Goal: Task Accomplishment & Management: Complete application form

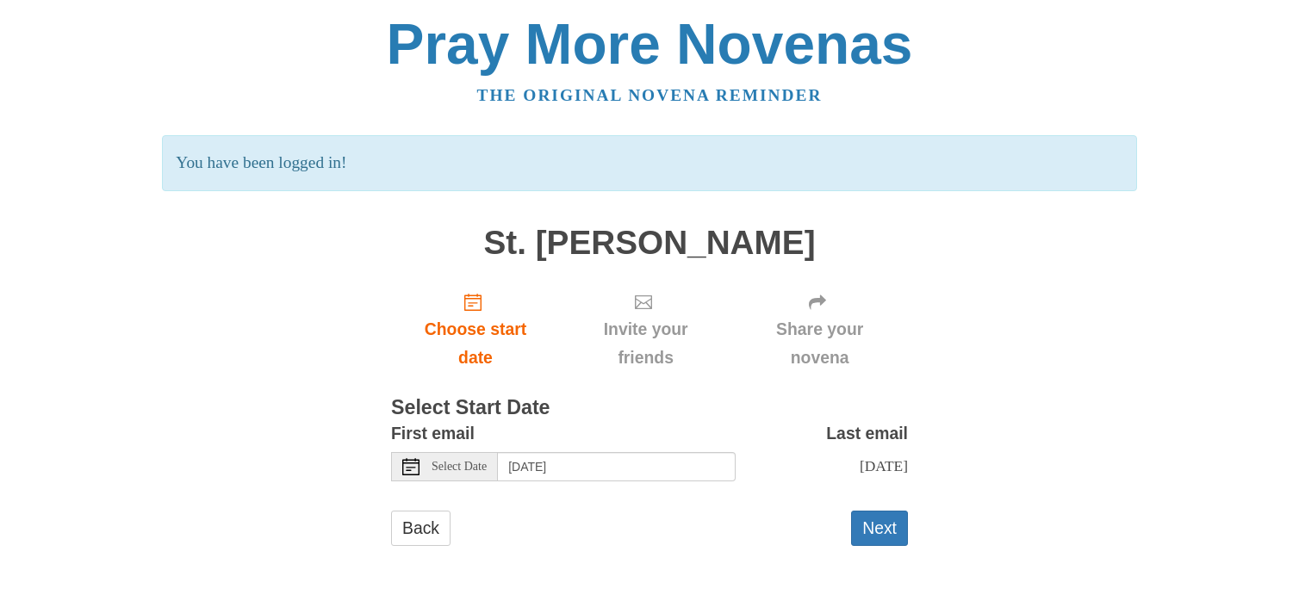
click at [416, 468] on icon at bounding box center [410, 466] width 17 height 17
click at [865, 536] on button "Next" at bounding box center [879, 528] width 57 height 35
click at [865, 533] on button "Next" at bounding box center [879, 528] width 57 height 35
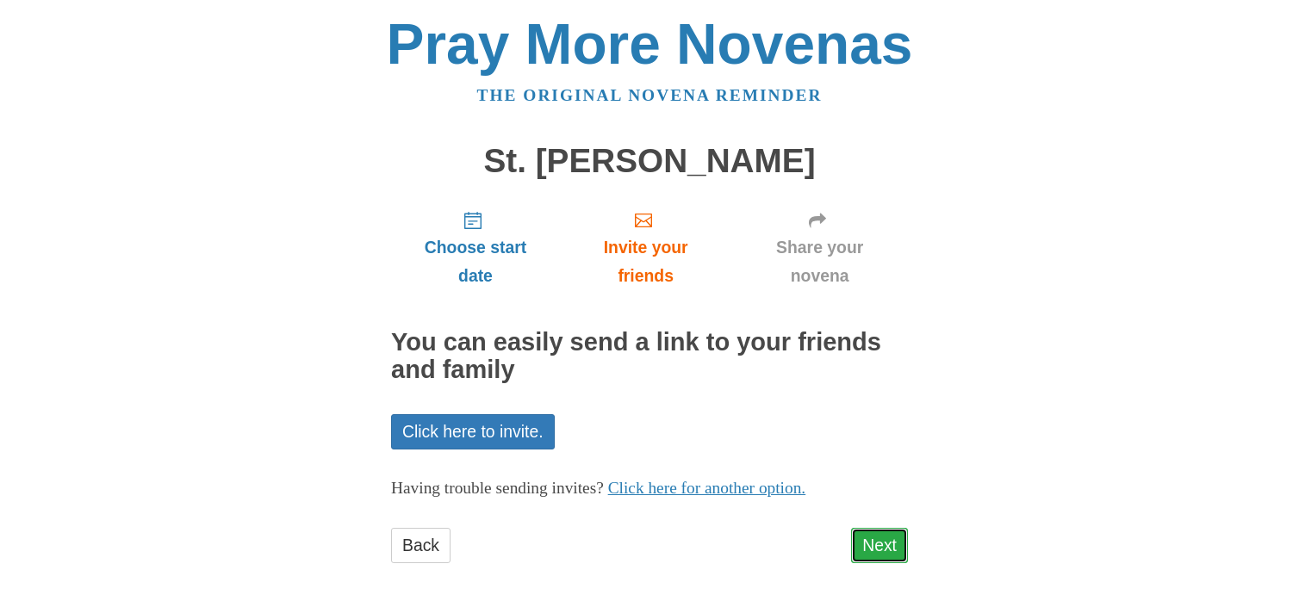
click at [881, 540] on link "Next" at bounding box center [879, 545] width 57 height 35
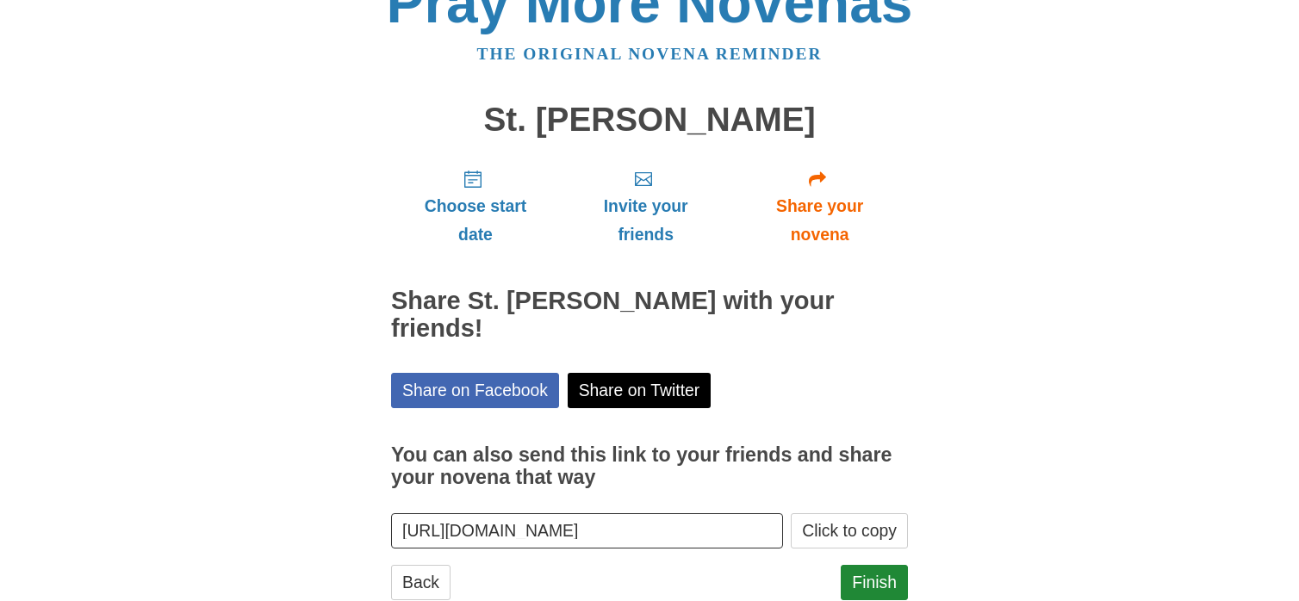
scroll to position [62, 0]
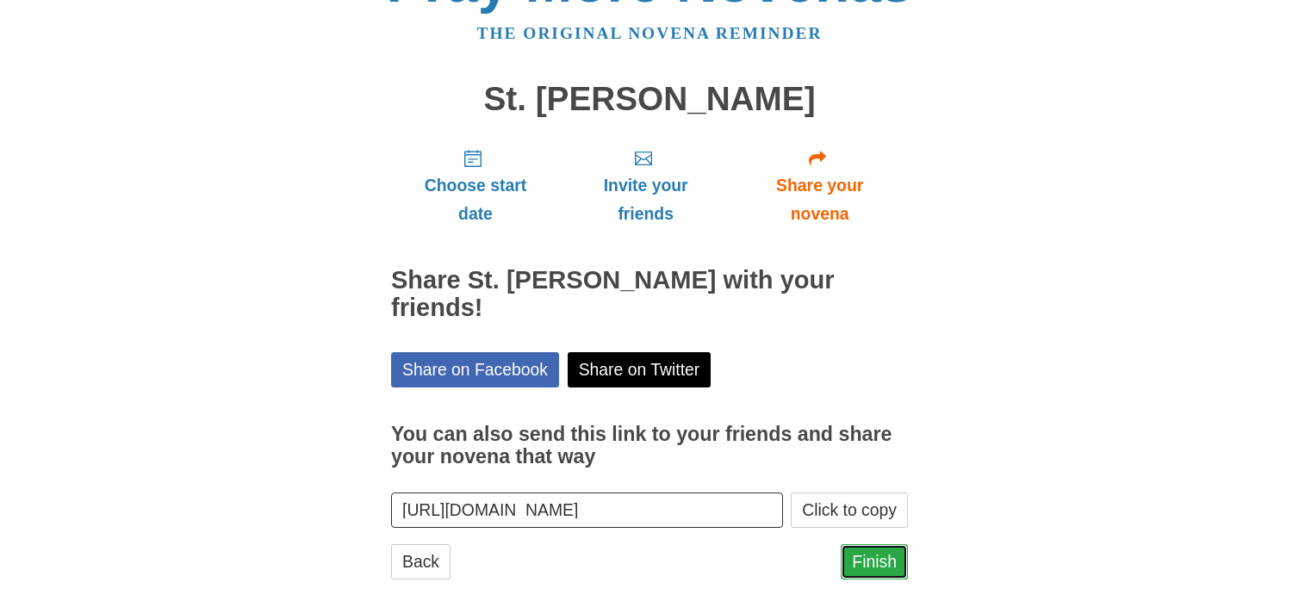
click at [867, 544] on link "Finish" at bounding box center [874, 561] width 67 height 35
